Goal: Navigation & Orientation: Find specific page/section

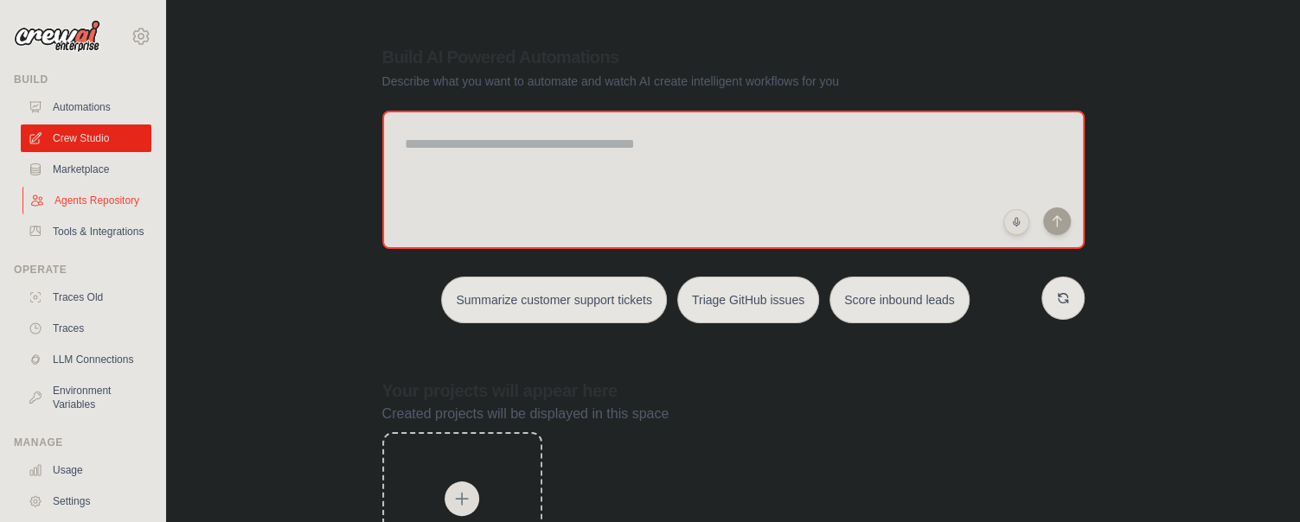
click at [79, 197] on link "Agents Repository" at bounding box center [87, 201] width 131 height 28
